Goal: Task Accomplishment & Management: Manage account settings

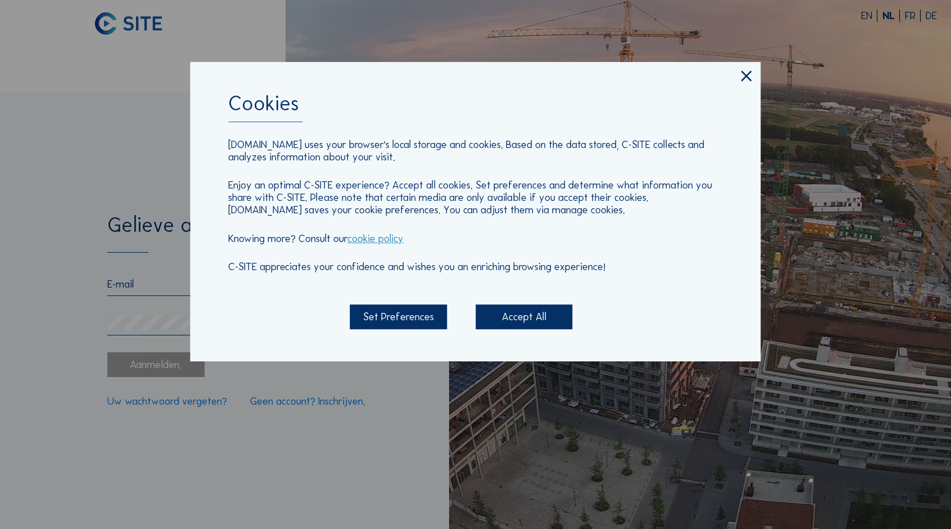
click at [529, 321] on div "Accept All" at bounding box center [524, 316] width 97 height 25
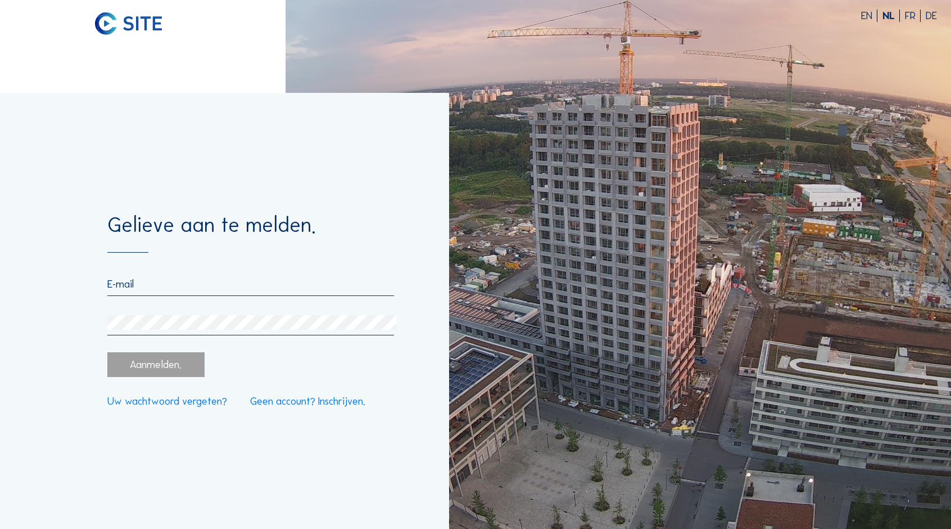
click at [150, 278] on input "email" at bounding box center [250, 284] width 287 height 12
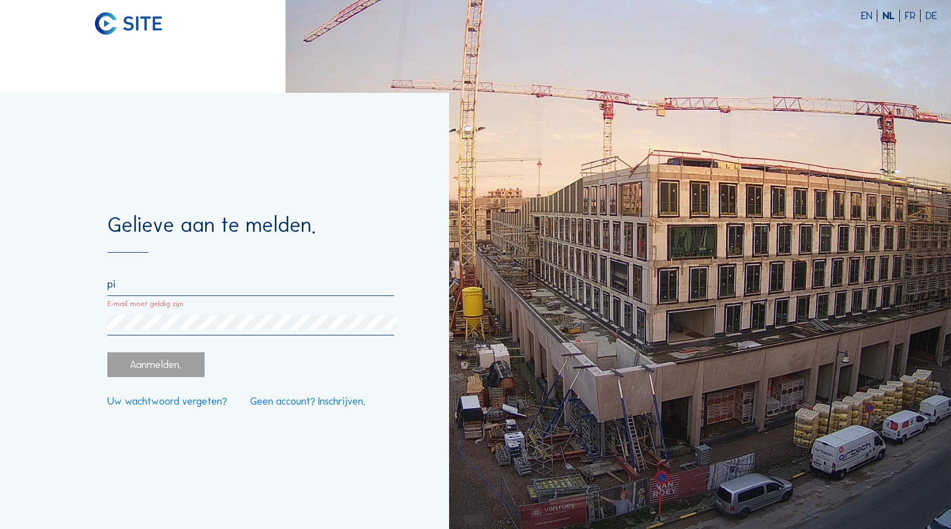
type input "p"
click at [187, 279] on input "Dit veld is verplicht" at bounding box center [250, 284] width 287 height 12
paste input "[PERSON_NAME][EMAIL_ADDRESS][DOMAIN_NAME]"
type input "[PERSON_NAME][EMAIL_ADDRESS][DOMAIN_NAME]"
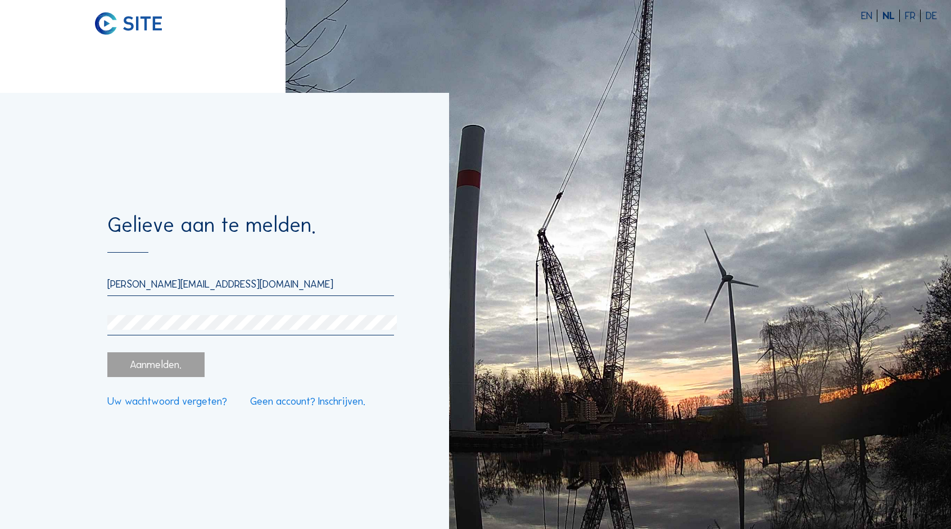
click at [172, 404] on link "Uw wachtwoord vergeten?" at bounding box center [167, 401] width 120 height 10
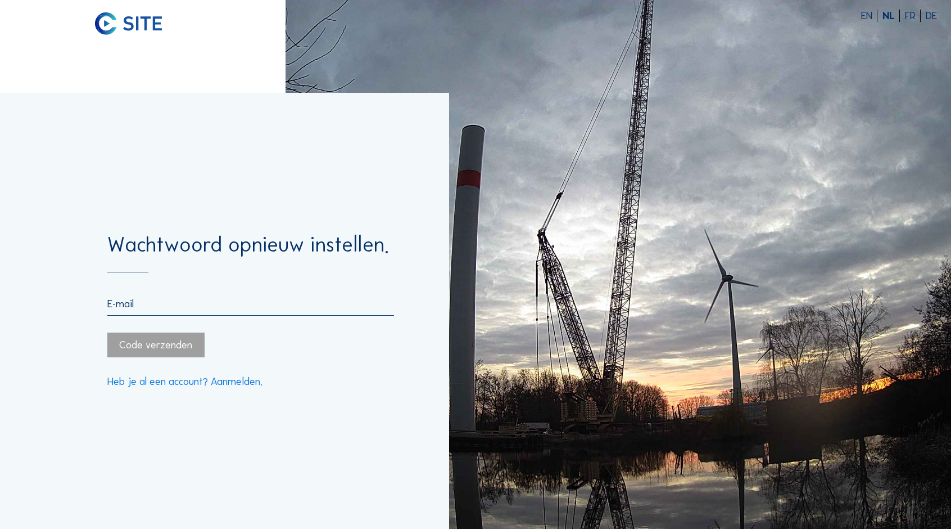
click at [146, 310] on input "email" at bounding box center [250, 303] width 287 height 12
paste input "[PERSON_NAME][EMAIL_ADDRESS][DOMAIN_NAME]"
type input "[PERSON_NAME][EMAIL_ADDRESS][DOMAIN_NAME]"
click at [167, 348] on div "Code verzenden" at bounding box center [155, 344] width 97 height 25
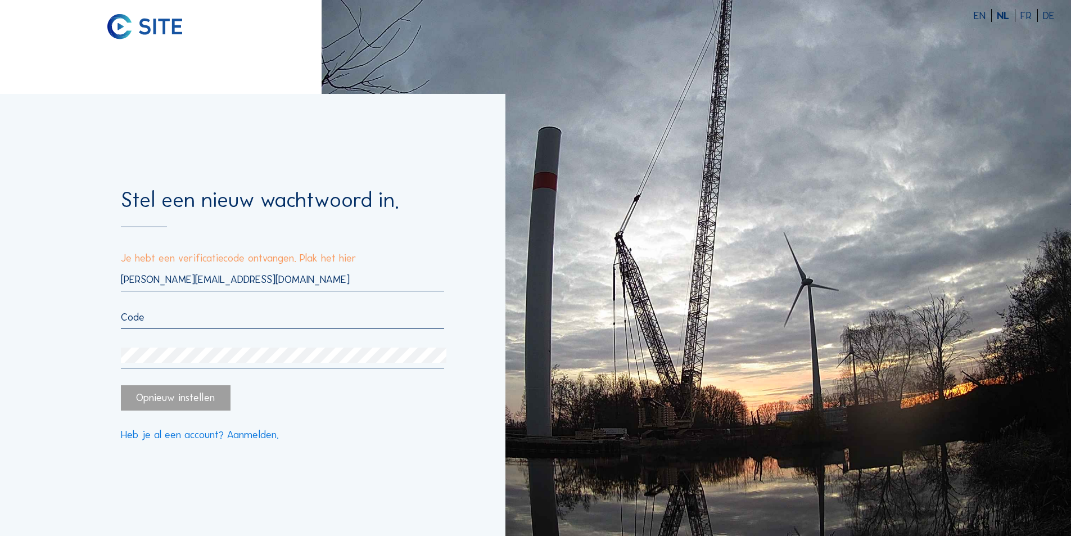
click at [233, 367] on div at bounding box center [282, 358] width 323 height 21
click at [190, 303] on div "[PERSON_NAME][EMAIL_ADDRESS][DOMAIN_NAME]" at bounding box center [282, 321] width 323 height 96
click at [186, 314] on input "text" at bounding box center [282, 316] width 323 height 13
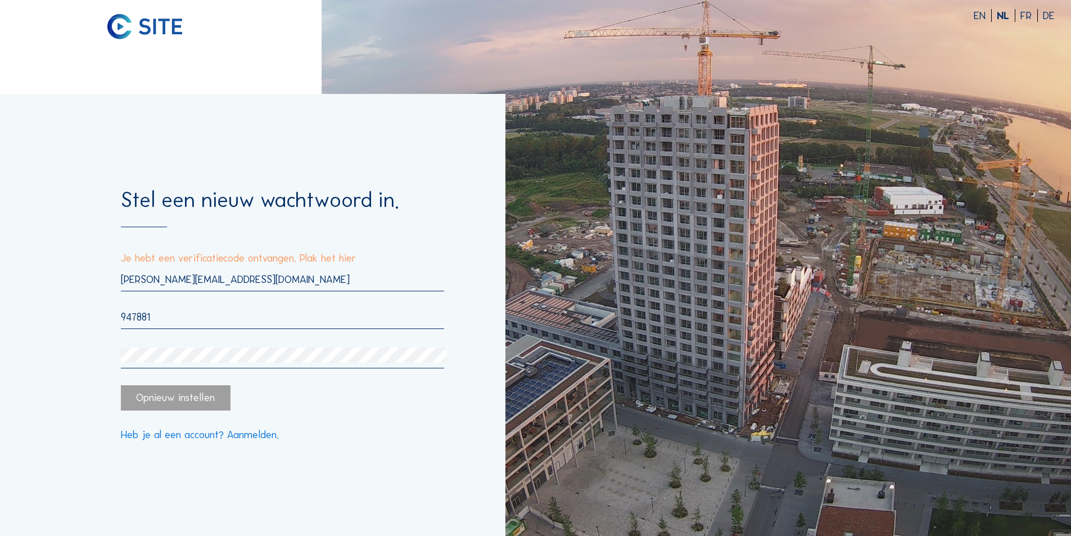
type input "947881"
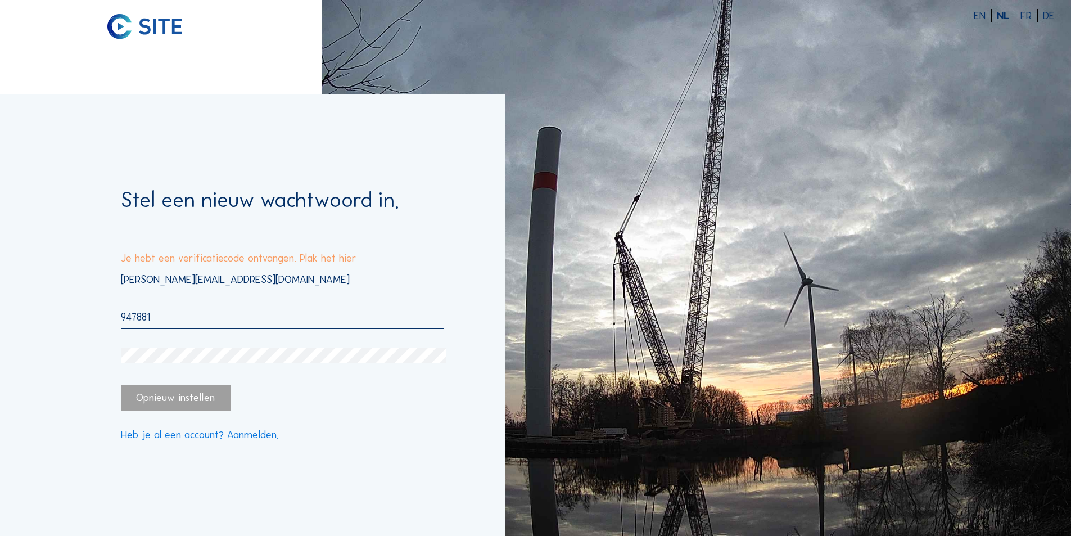
click at [33, 368] on div "Stel een nieuw wachtwoord in. Je hebt een verificatiecode ontvangen. Plak het h…" at bounding box center [253, 315] width 506 height 442
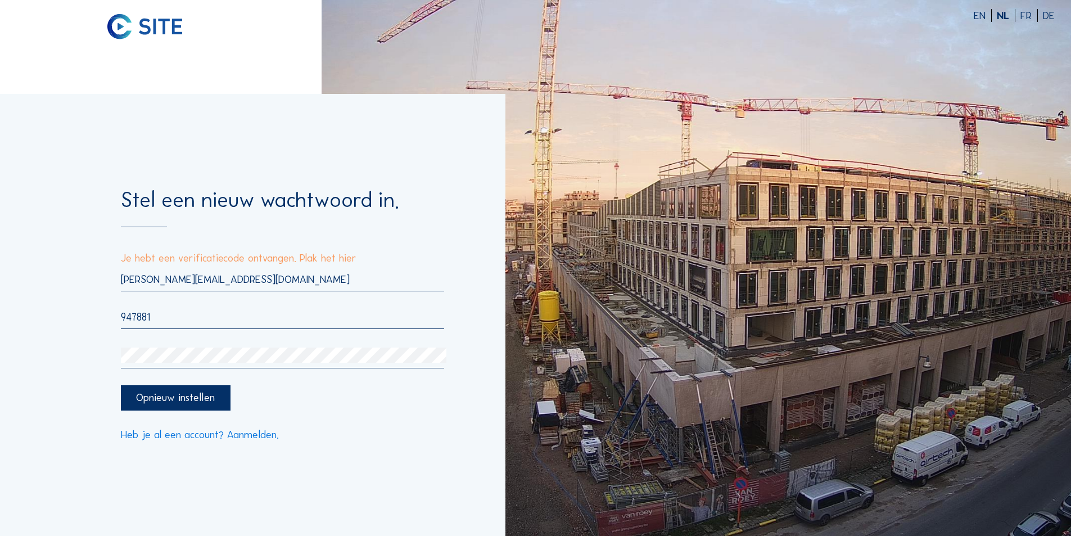
click at [16, 348] on div "Stel een nieuw wachtwoord in. Je hebt een verificatiecode ontvangen. Plak het h…" at bounding box center [253, 315] width 506 height 442
click at [165, 402] on div "Opnieuw instellen" at bounding box center [175, 397] width 109 height 25
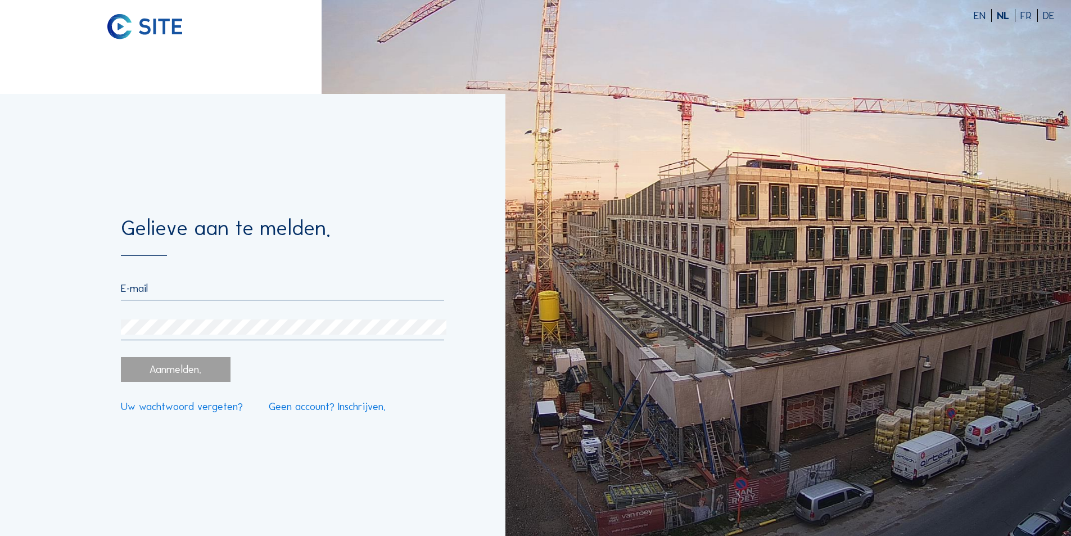
click at [201, 288] on input "email" at bounding box center [282, 288] width 323 height 13
click at [491, 410] on div "Gelieve aan te melden. Aanmelden. Uw wachtwoord vergeten? Geen account? Inschri…" at bounding box center [253, 315] width 506 height 442
click at [170, 324] on body "EN NL FR DE Gelieve aan te melden. Aanmelden. Uw wachtwoord vergeten? Geen acco…" at bounding box center [535, 268] width 1071 height 536
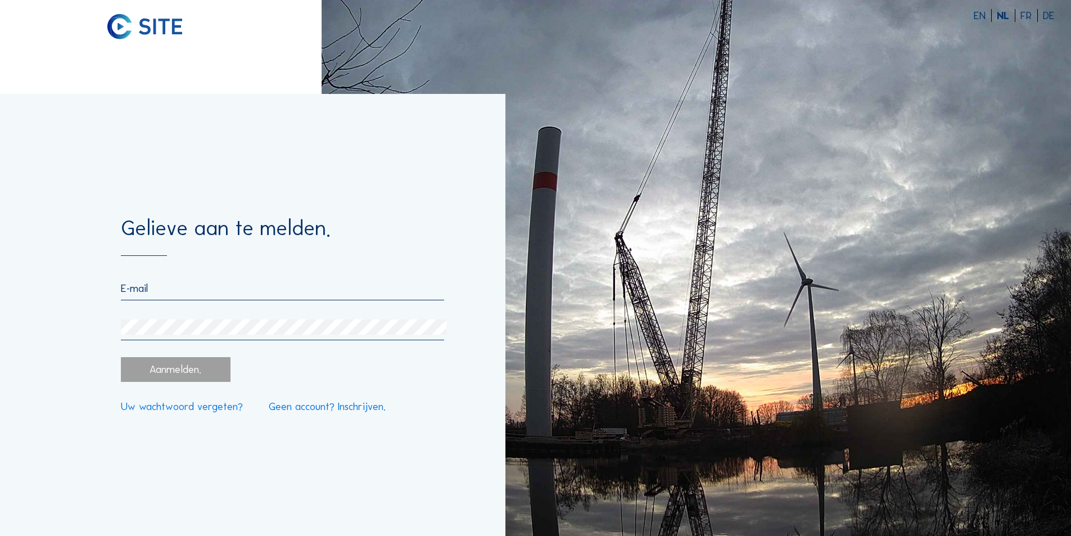
click at [184, 291] on input "email" at bounding box center [282, 288] width 323 height 13
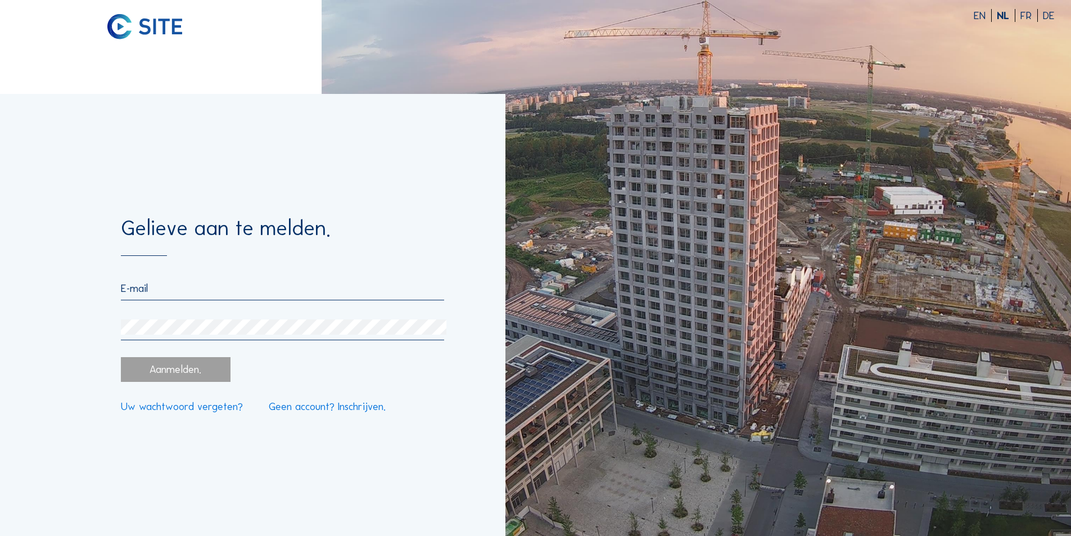
click at [173, 286] on input "email" at bounding box center [282, 288] width 323 height 13
paste input "[PERSON_NAME][EMAIL_ADDRESS][DOMAIN_NAME]"
type input "[PERSON_NAME][EMAIL_ADDRESS][DOMAIN_NAME]"
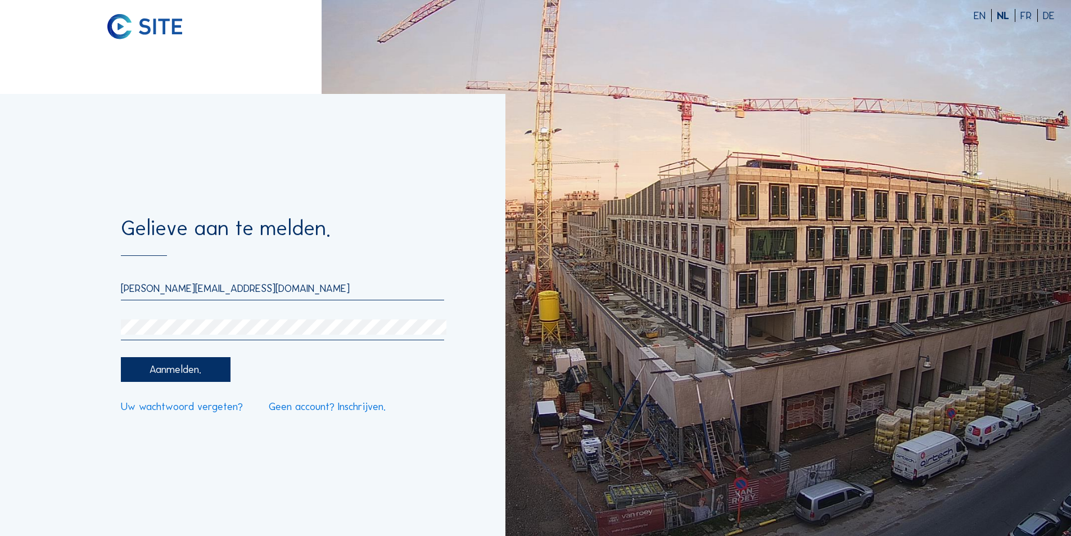
drag, startPoint x: 205, startPoint y: 372, endPoint x: 240, endPoint y: 371, distance: 34.9
click at [206, 372] on div "Aanmelden." at bounding box center [175, 369] width 109 height 25
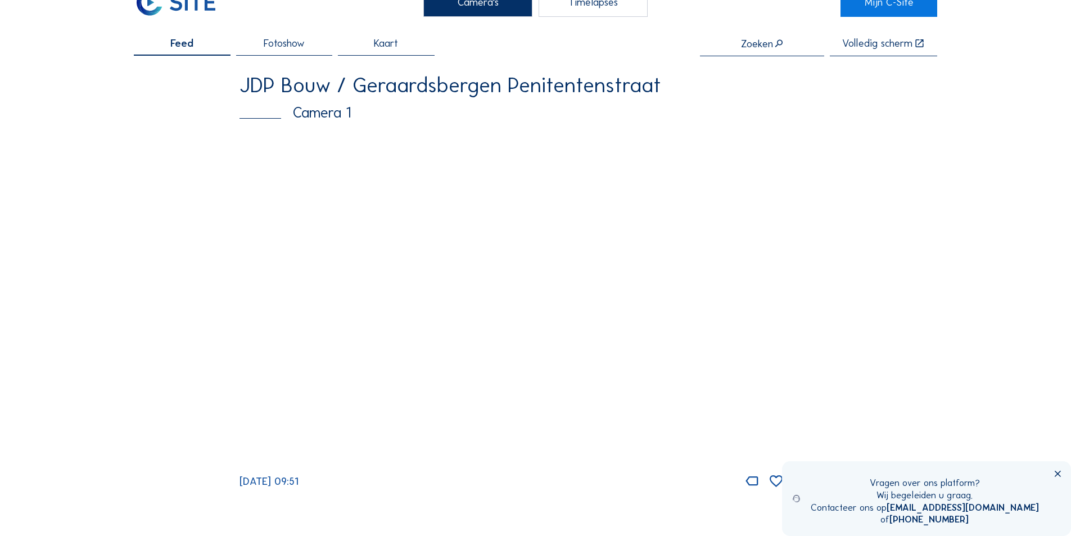
scroll to position [56, 0]
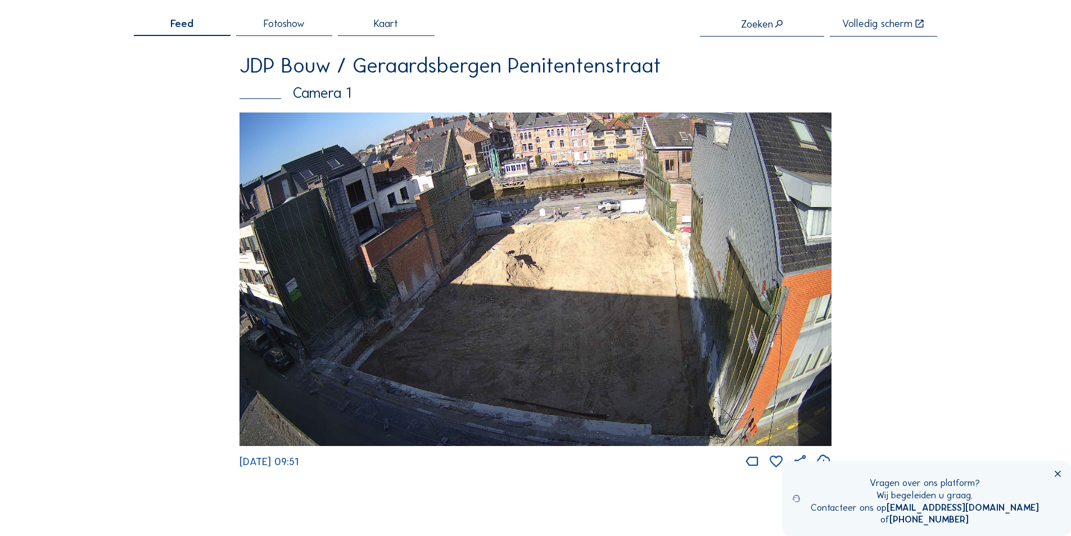
click at [288, 28] on span "Fotoshow" at bounding box center [284, 24] width 41 height 11
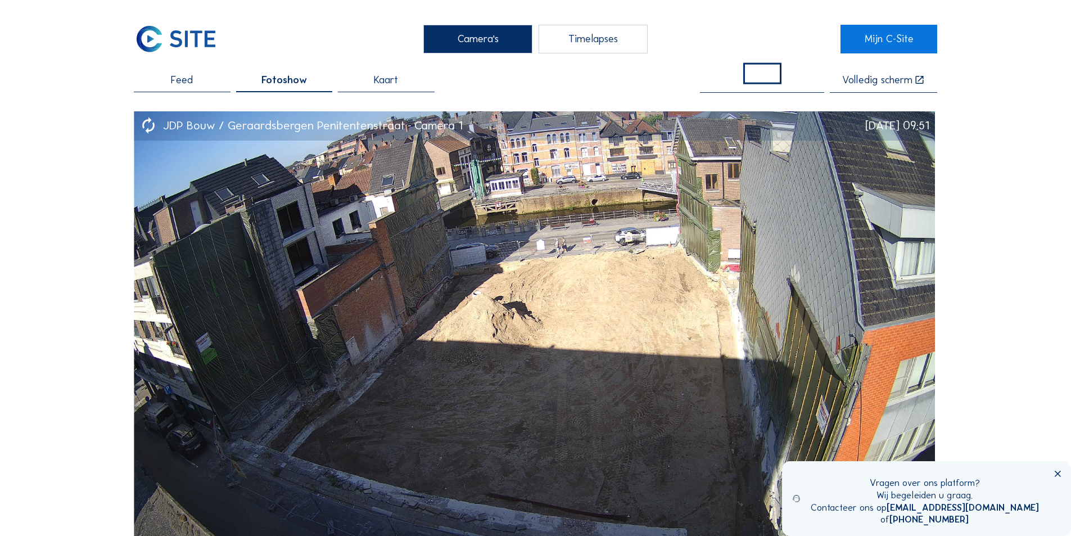
click at [205, 82] on div "Feed" at bounding box center [182, 83] width 96 height 17
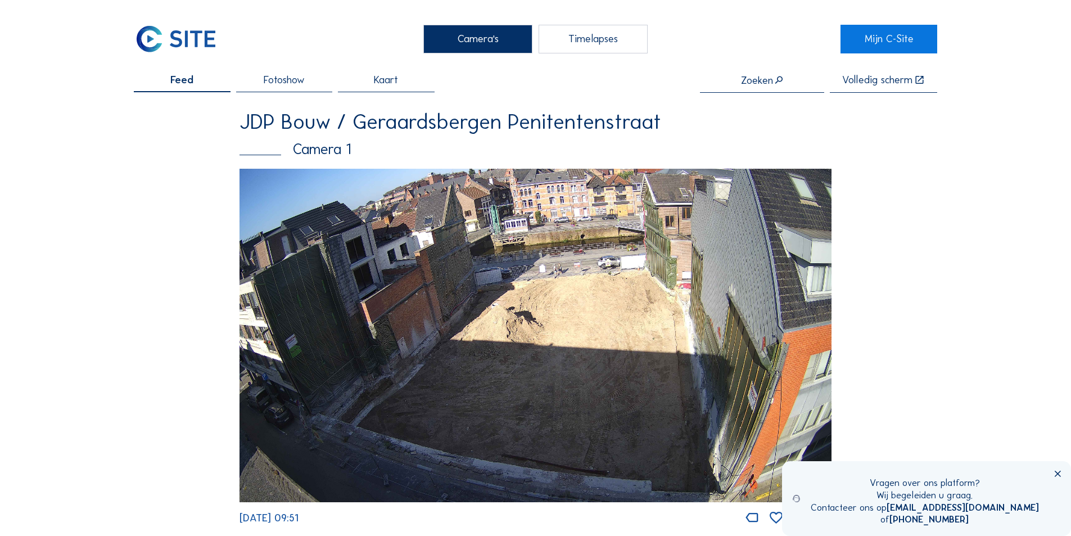
click at [599, 38] on div "Timelapses" at bounding box center [593, 39] width 109 height 28
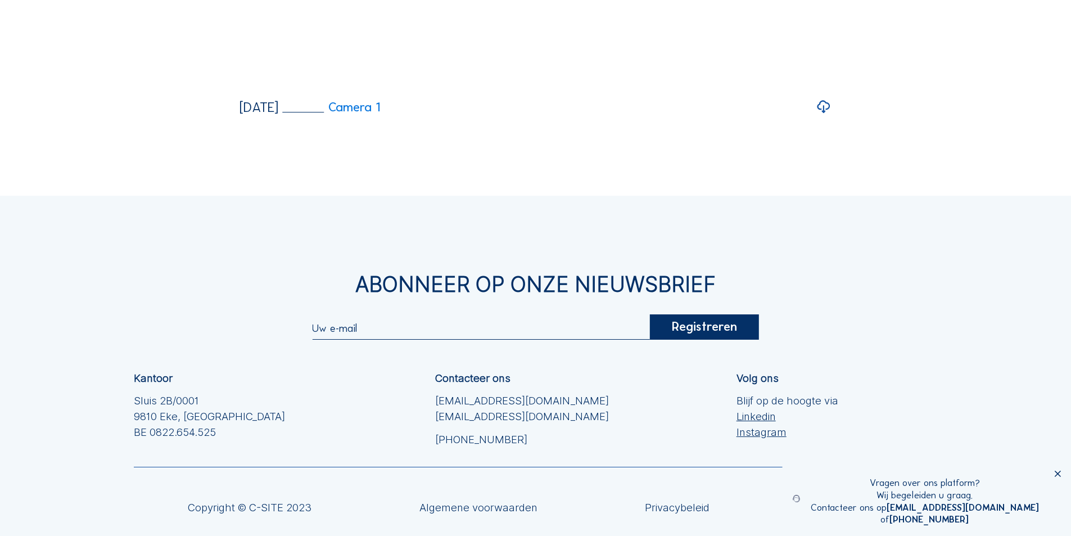
scroll to position [2273, 0]
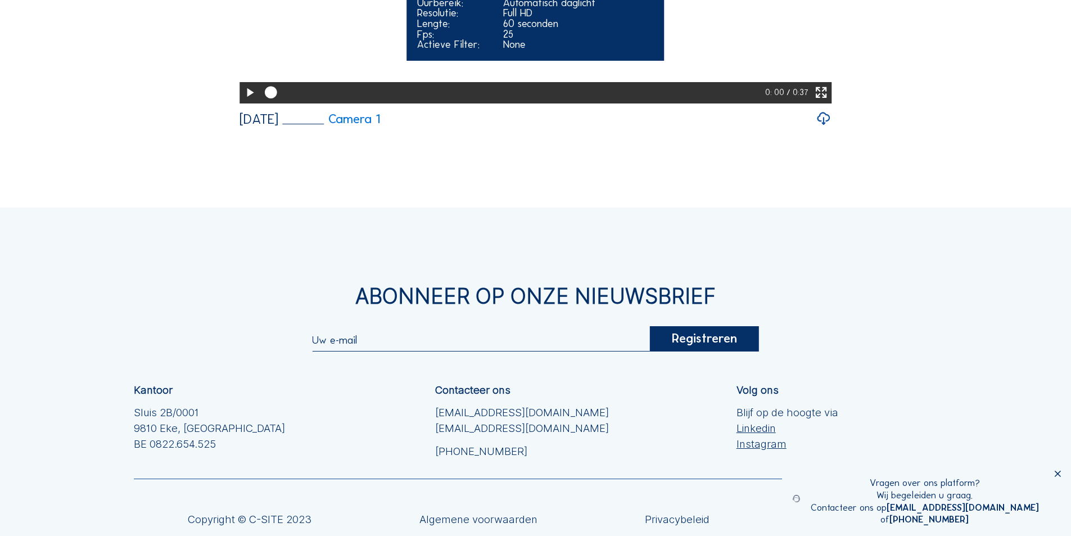
click at [245, 102] on icon at bounding box center [249, 93] width 15 height 18
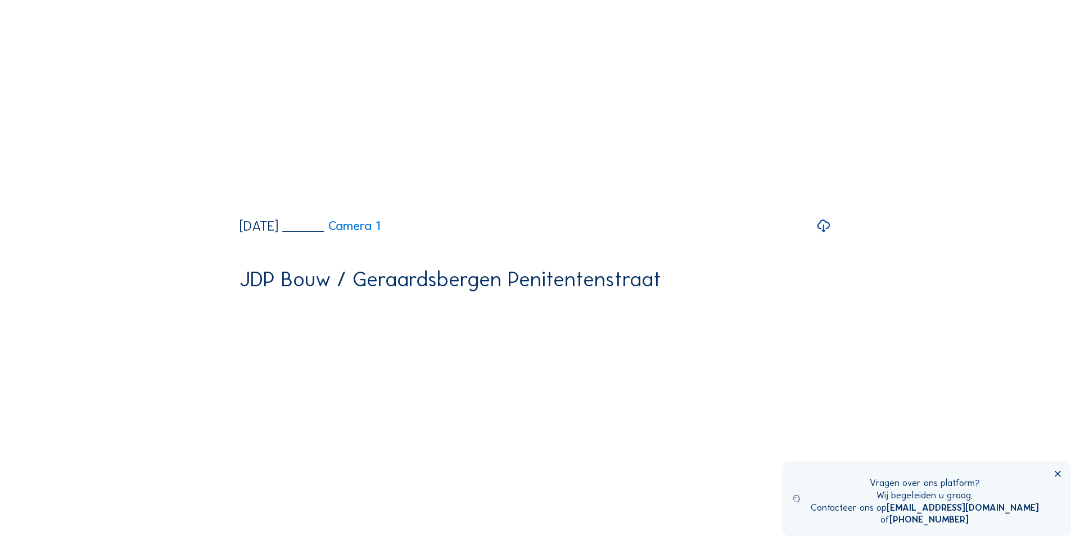
scroll to position [1767, 0]
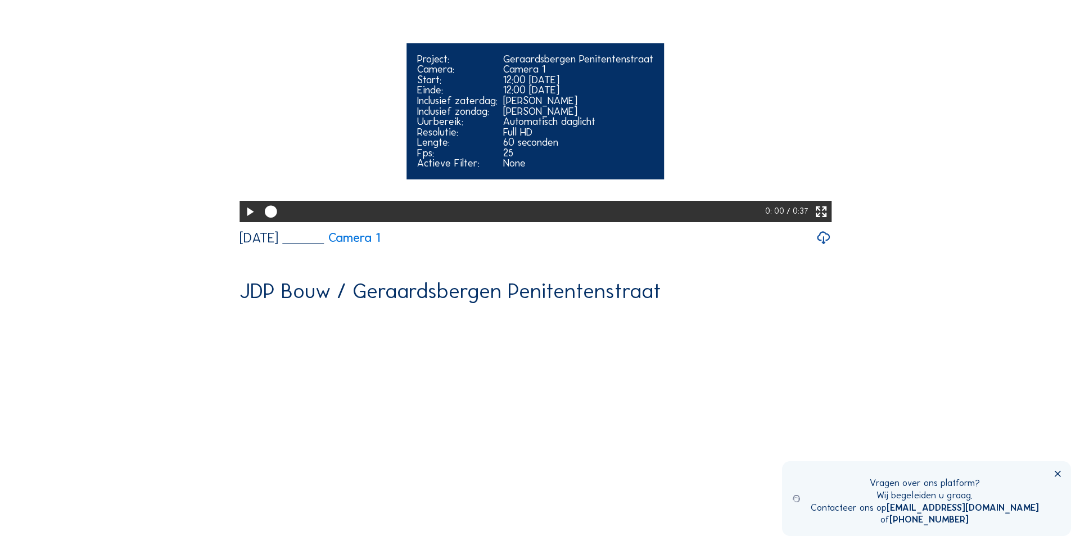
click at [569, 179] on div "Project: Geraardsbergen Penitentenstraat Camera: Camera 1 Start: 12:00 [DATE] E…" at bounding box center [536, 111] width 258 height 136
click at [246, 221] on icon at bounding box center [249, 212] width 15 height 18
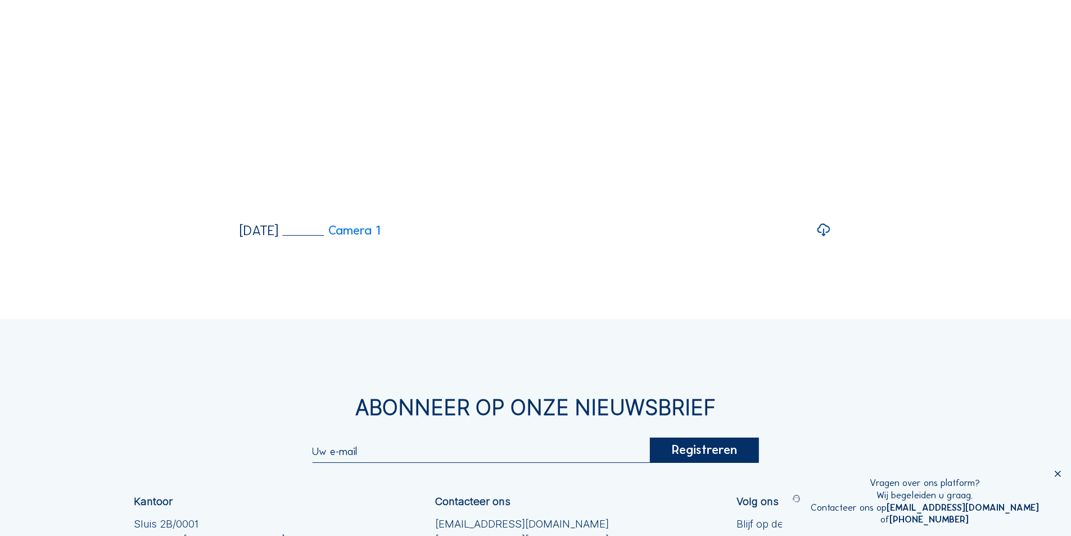
scroll to position [2160, 0]
